Goal: Obtain resource: Obtain resource

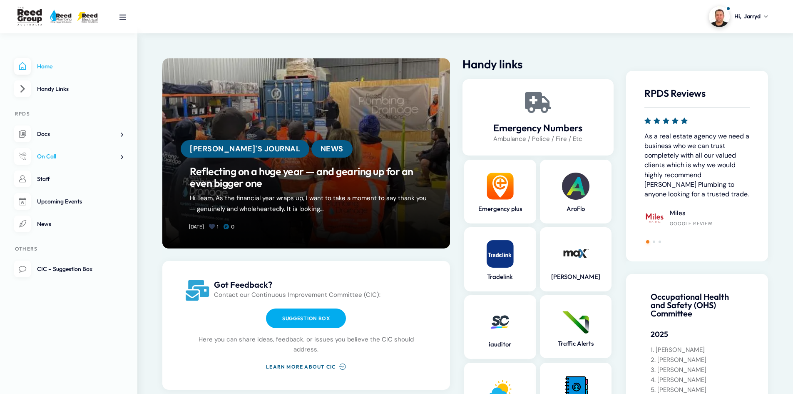
click at [122, 157] on span at bounding box center [119, 156] width 9 height 9
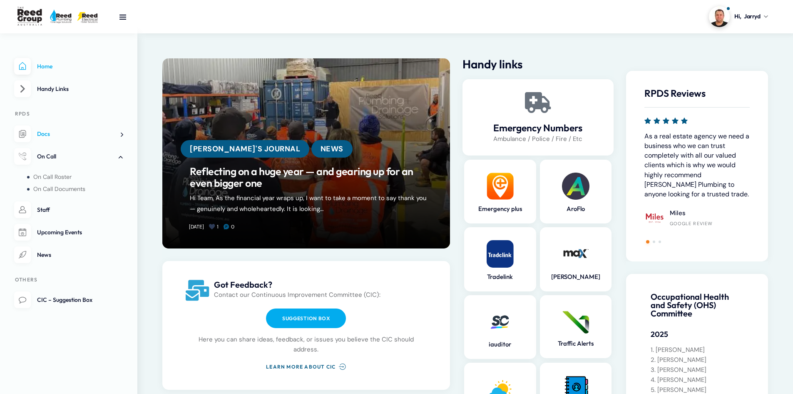
click at [122, 135] on span at bounding box center [119, 134] width 9 height 9
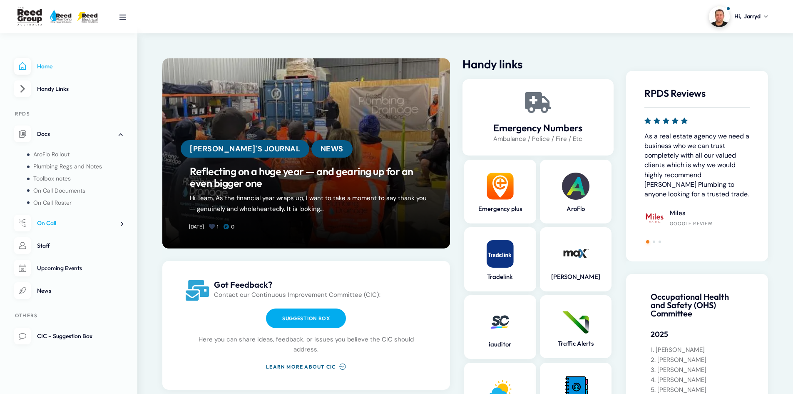
click at [120, 223] on span at bounding box center [119, 223] width 9 height 9
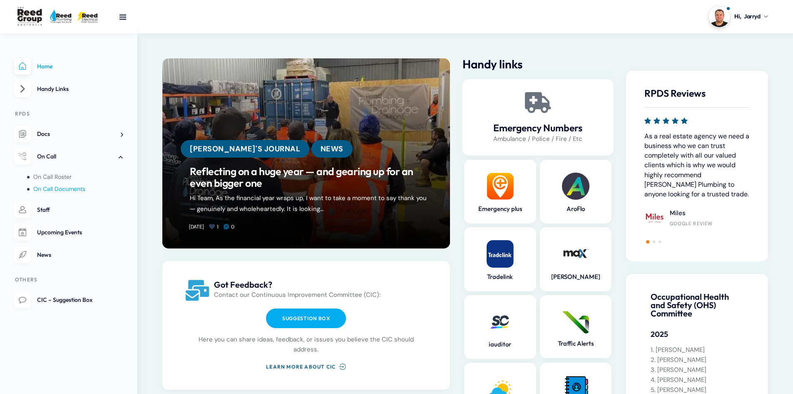
click at [58, 188] on span "On Call Documents" at bounding box center [59, 188] width 52 height 7
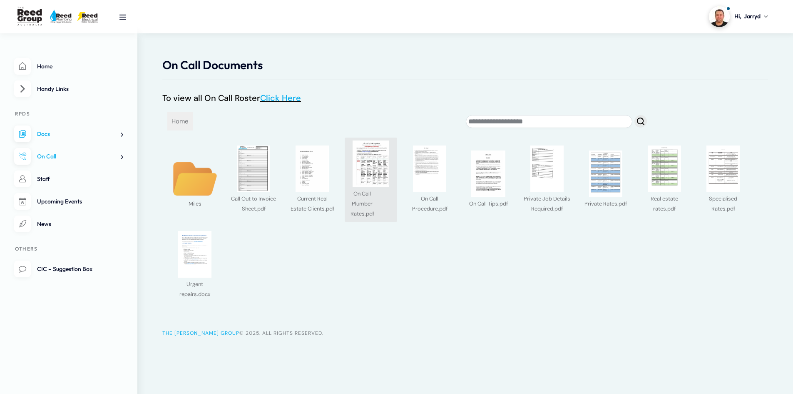
click at [363, 181] on img at bounding box center [371, 163] width 47 height 47
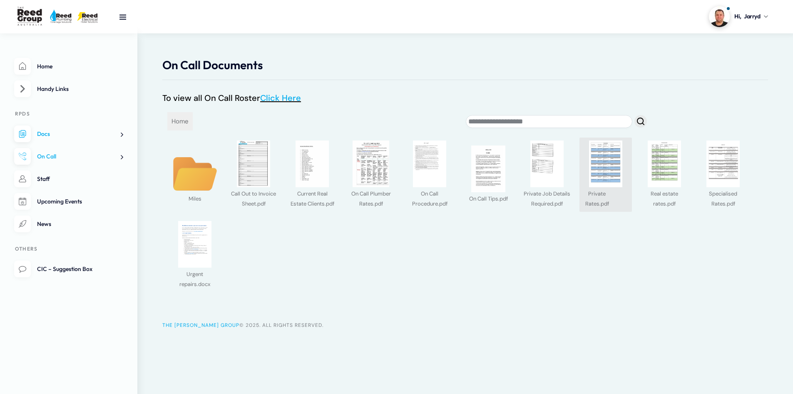
click at [606, 183] on img at bounding box center [606, 163] width 47 height 47
